Goal: Use online tool/utility: Utilize a website feature to perform a specific function

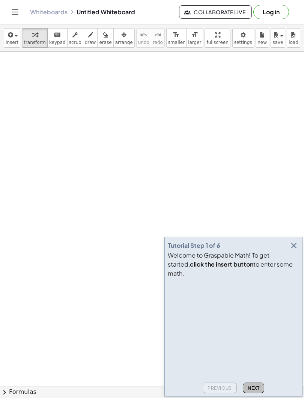
click at [260, 385] on button "Next" at bounding box center [253, 387] width 21 height 11
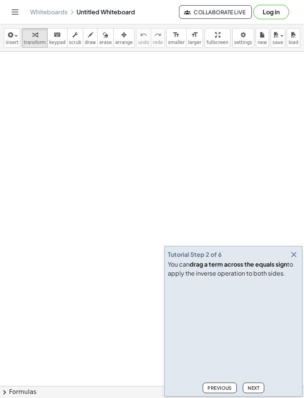
click at [256, 387] on span "Next" at bounding box center [254, 388] width 12 height 6
click at [255, 387] on span "Next" at bounding box center [254, 388] width 12 height 6
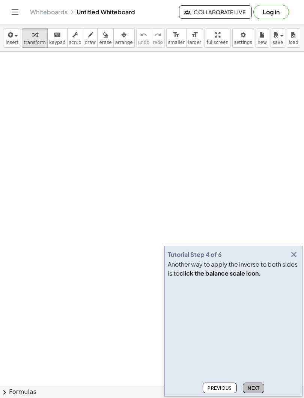
click at [260, 388] on button "Next" at bounding box center [253, 387] width 21 height 11
click at [264, 389] on button "Next" at bounding box center [253, 387] width 21 height 11
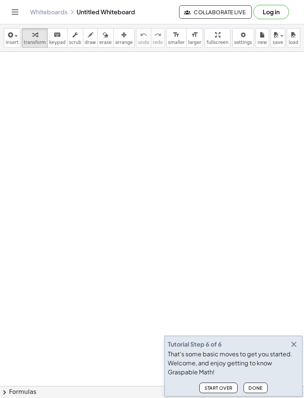
click at [263, 385] on button "Done" at bounding box center [255, 387] width 24 height 11
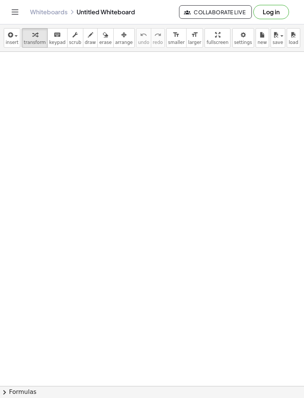
click at [10, 40] on span "insert" at bounding box center [12, 42] width 13 height 5
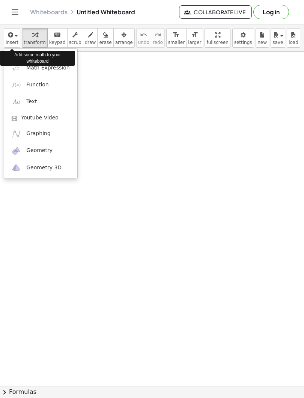
click at [33, 66] on div "Add some math to your whiteboard" at bounding box center [37, 58] width 75 height 19
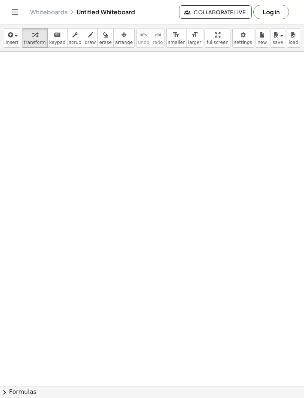
click at [11, 39] on icon "button" at bounding box center [9, 34] width 7 height 9
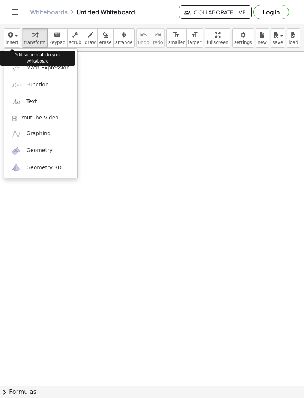
click at [32, 69] on span "Math Expression" at bounding box center [47, 68] width 43 height 8
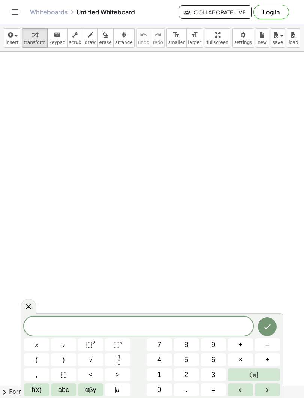
click at [183, 356] on button "5" at bounding box center [186, 359] width 25 height 13
click at [117, 360] on icon "Fraction" at bounding box center [117, 359] width 9 height 9
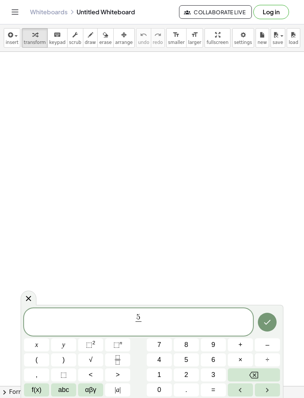
click at [251, 376] on icon "Backspace" at bounding box center [253, 374] width 9 height 9
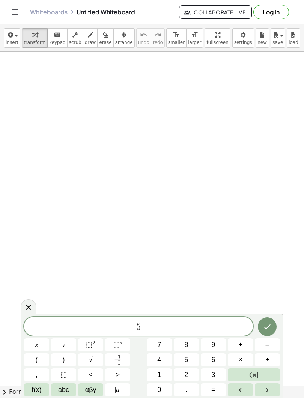
click at [116, 393] on span "| a |" at bounding box center [118, 389] width 6 height 10
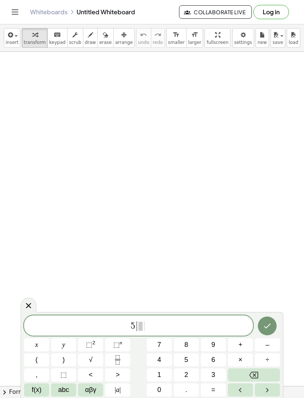
click at [119, 362] on icon "Fraction" at bounding box center [117, 359] width 9 height 9
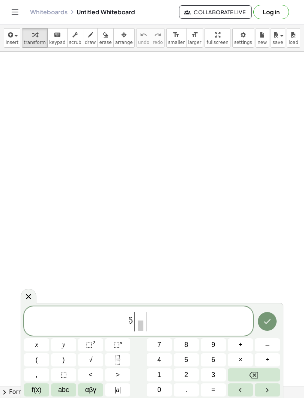
click at [161, 342] on span "7" at bounding box center [159, 344] width 4 height 10
click at [141, 330] on span at bounding box center [141, 325] width 6 height 10
click at [160, 360] on span "4" at bounding box center [159, 359] width 4 height 10
click at [120, 392] on span "|" at bounding box center [120, 390] width 2 height 8
click at [254, 374] on icon "Backspace" at bounding box center [253, 374] width 9 height 7
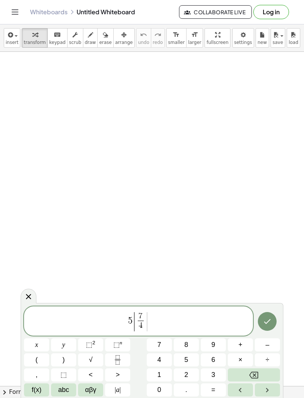
click at [155, 320] on span "5 | 7 4 ​ ​ |" at bounding box center [138, 321] width 229 height 21
click at [121, 392] on button "| a |" at bounding box center [117, 389] width 25 height 13
click at [241, 344] on span "+" at bounding box center [240, 344] width 4 height 10
click at [161, 359] on span "4" at bounding box center [159, 359] width 4 height 10
click at [120, 391] on span "|" at bounding box center [120, 390] width 2 height 8
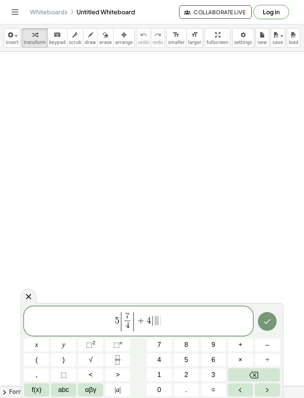
click at [119, 360] on icon "Fraction" at bounding box center [117, 359] width 9 height 9
click at [158, 377] on span "1" at bounding box center [159, 374] width 4 height 10
click at [155, 328] on span at bounding box center [156, 325] width 6 height 10
click at [186, 375] on span "2" at bounding box center [186, 374] width 4 height 10
click at [167, 324] on span "5 | 7 4 ​ | + 4 | 1 2 ​ ​ |" at bounding box center [138, 321] width 229 height 21
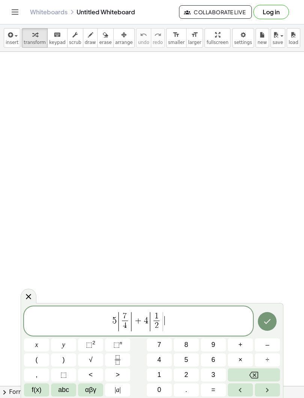
click at [118, 392] on span "| a |" at bounding box center [118, 389] width 6 height 10
click at [266, 321] on icon "Done" at bounding box center [267, 321] width 9 height 9
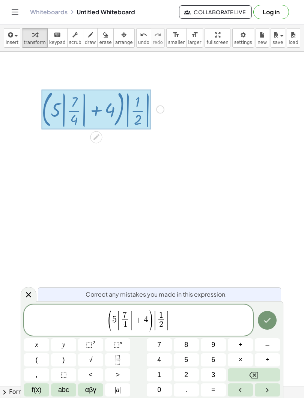
click at [153, 318] on span "( 5 | 7 4 ​ | + 4 ) | 1 2 ​ |" at bounding box center [138, 320] width 229 height 23
click at [251, 378] on icon "Backspace" at bounding box center [253, 374] width 9 height 9
click at [266, 321] on icon "Done" at bounding box center [267, 319] width 9 height 9
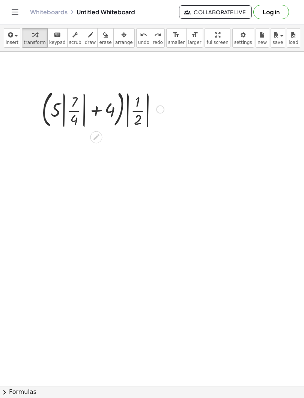
scroll to position [0, 0]
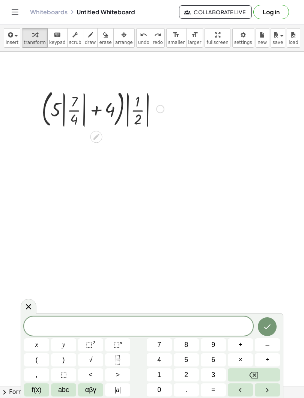
click at [95, 137] on icon at bounding box center [96, 137] width 6 height 6
click at [28, 304] on icon at bounding box center [28, 306] width 9 height 9
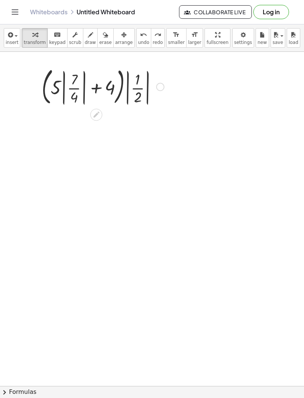
scroll to position [0, 0]
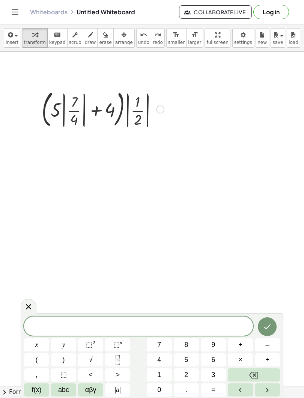
click at [97, 135] on icon at bounding box center [96, 137] width 8 height 8
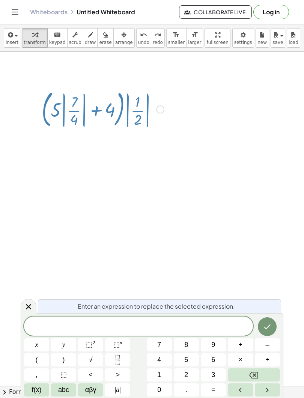
click at [24, 303] on icon at bounding box center [28, 306] width 9 height 9
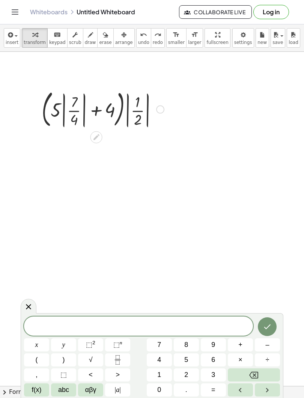
scroll to position [3, 0]
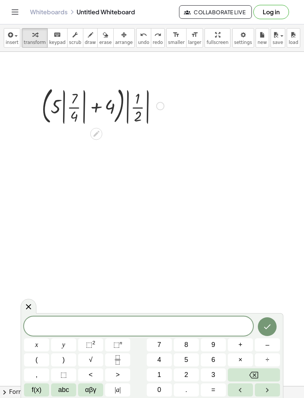
click at [96, 134] on icon at bounding box center [96, 134] width 6 height 6
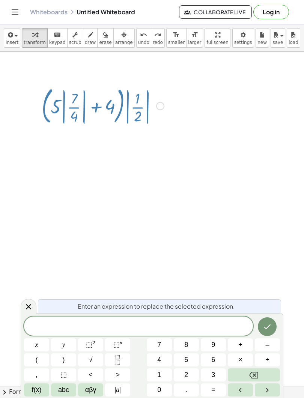
click at [139, 326] on span at bounding box center [138, 326] width 229 height 11
click at [26, 305] on icon at bounding box center [28, 306] width 9 height 9
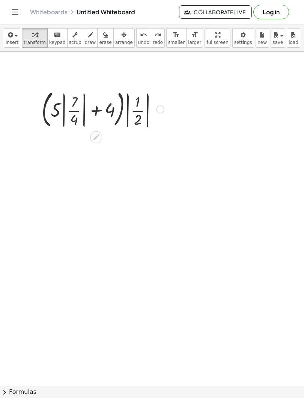
scroll to position [0, 0]
click at [99, 138] on icon at bounding box center [96, 137] width 8 height 8
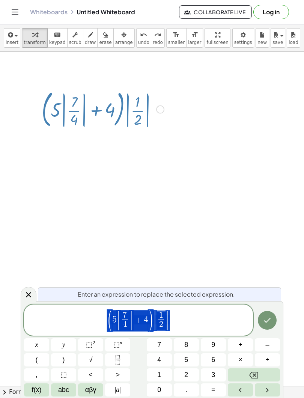
click at [252, 374] on icon "Backspace" at bounding box center [253, 374] width 9 height 9
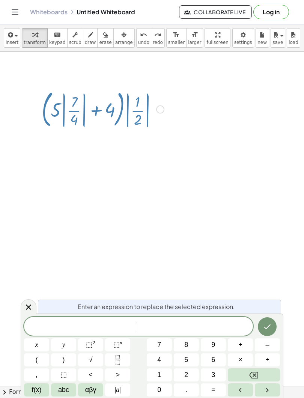
click at [57, 365] on button ")" at bounding box center [63, 359] width 25 height 13
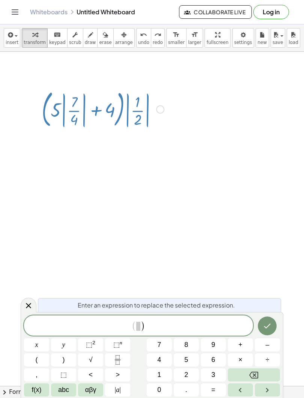
click at [253, 377] on icon "Backspace" at bounding box center [253, 374] width 9 height 7
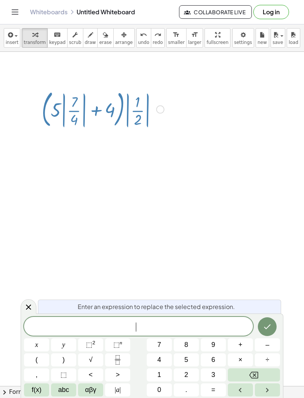
click at [32, 360] on button "(" at bounding box center [36, 359] width 25 height 13
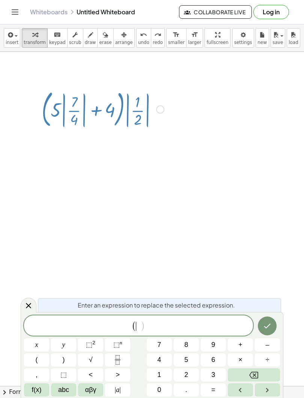
click at [117, 362] on icon "Fraction" at bounding box center [117, 359] width 9 height 9
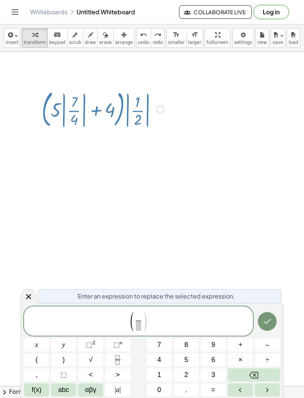
click at [188, 359] on span "5" at bounding box center [186, 359] width 4 height 10
click at [241, 359] on span "×" at bounding box center [240, 359] width 4 height 10
click at [162, 359] on button "4" at bounding box center [159, 359] width 25 height 13
click at [238, 344] on span "+" at bounding box center [240, 344] width 4 height 10
click at [162, 343] on button "7" at bounding box center [159, 344] width 25 height 13
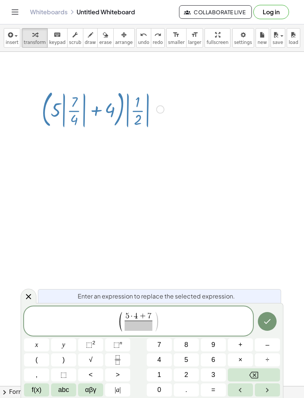
click at [137, 326] on span at bounding box center [139, 325] width 28 height 10
click at [160, 357] on span "4" at bounding box center [159, 359] width 4 height 10
click at [155, 320] on span ")" at bounding box center [156, 321] width 6 height 21
click at [242, 344] on span "+" at bounding box center [240, 344] width 4 height 10
click at [160, 358] on span "4" at bounding box center [159, 359] width 4 height 10
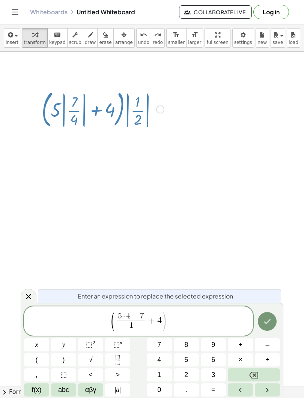
click at [171, 324] on span "( 5 · 4 + 7 4 ​ + 4 ​ )" at bounding box center [138, 321] width 229 height 21
click at [120, 391] on span "|" at bounding box center [120, 390] width 2 height 8
click at [120, 356] on icon "Fraction" at bounding box center [117, 359] width 9 height 9
click at [162, 372] on button "1" at bounding box center [159, 374] width 25 height 13
click at [167, 326] on span at bounding box center [167, 325] width 6 height 10
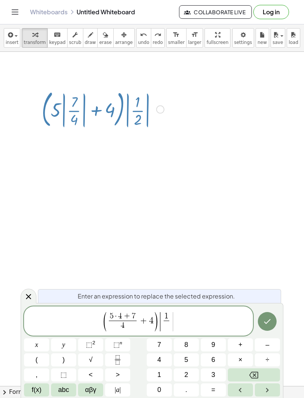
click at [185, 375] on span "2" at bounding box center [186, 374] width 4 height 10
click at [176, 323] on span "( 5 · 4 + 7 4 ​ + 4 ) | 1 2 ​ ​ |" at bounding box center [138, 321] width 229 height 21
click at [120, 391] on span "|" at bounding box center [120, 390] width 2 height 8
click at [266, 320] on icon "Done" at bounding box center [267, 321] width 9 height 9
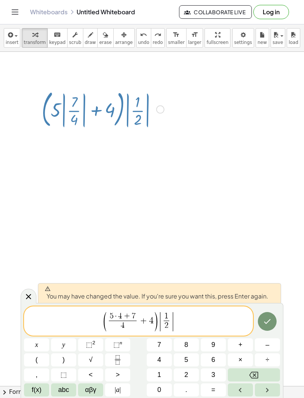
click at [264, 321] on icon "Done" at bounding box center [267, 321] width 9 height 9
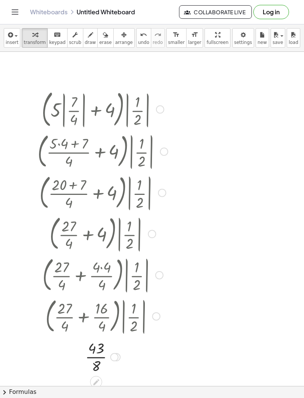
click at [14, 40] on span "insert" at bounding box center [12, 42] width 13 height 5
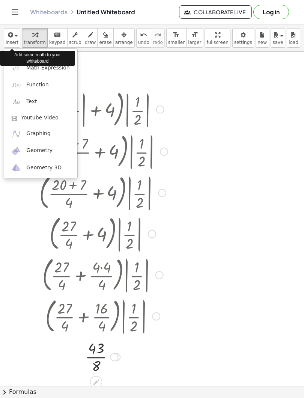
click at [32, 86] on span "Function" at bounding box center [37, 85] width 23 height 8
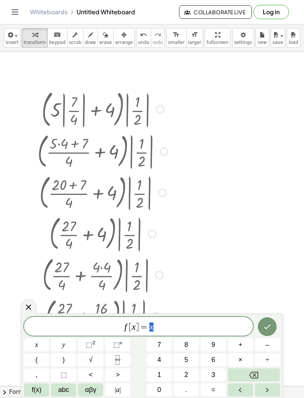
click at [264, 327] on icon "Done" at bounding box center [267, 326] width 9 height 9
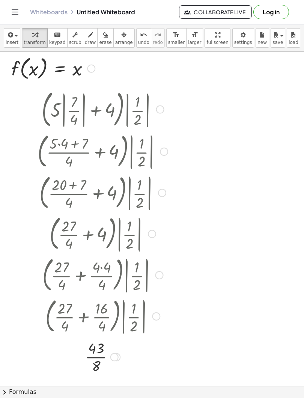
click at [5, 47] on button "insert" at bounding box center [12, 38] width 17 height 20
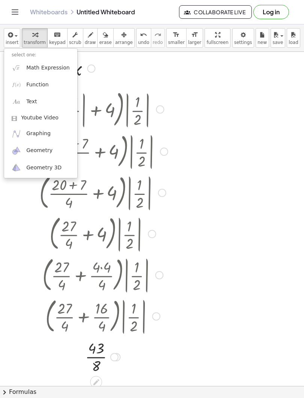
click at [125, 75] on div at bounding box center [152, 199] width 304 height 398
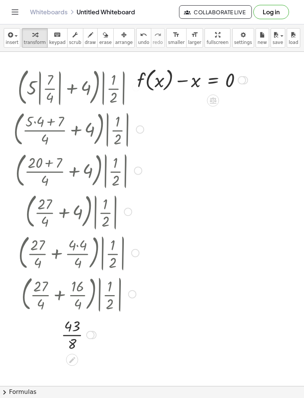
click at [213, 98] on icon at bounding box center [213, 101] width 7 height 6
click at [243, 101] on icon at bounding box center [242, 100] width 5 height 1
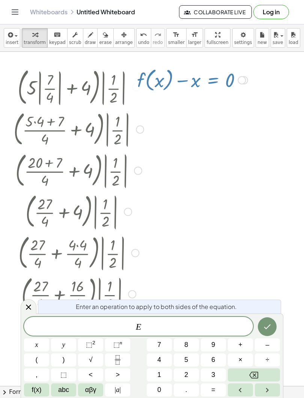
click at [29, 308] on icon at bounding box center [28, 306] width 9 height 9
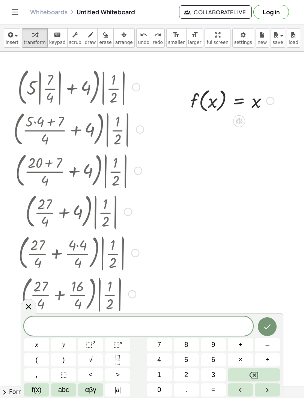
click at [65, 92] on div at bounding box center [79, 86] width 138 height 43
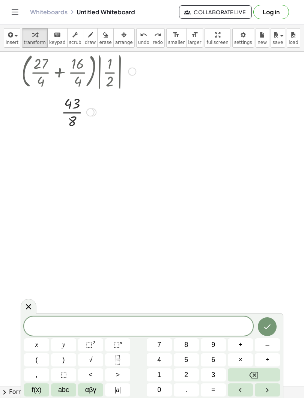
scroll to position [221, 0]
